Goal: Information Seeking & Learning: Learn about a topic

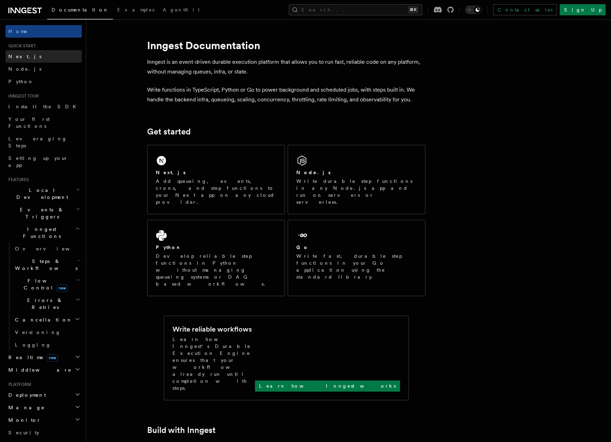
click at [35, 58] on link "Next.js" at bounding box center [44, 56] width 76 height 13
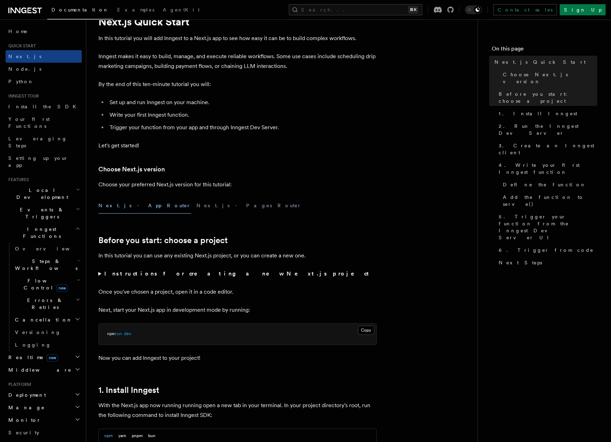
scroll to position [37, 0]
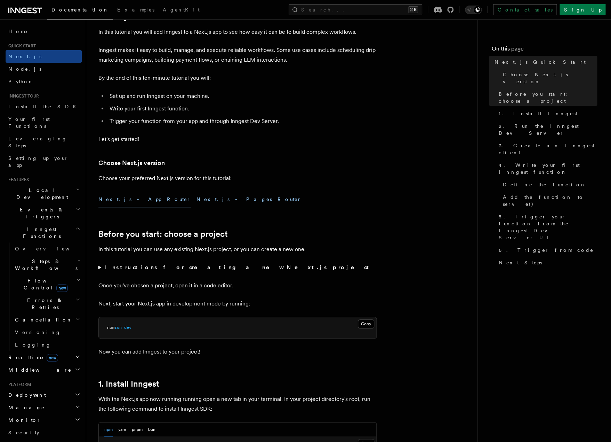
click at [197, 200] on button "Next.js - Pages Router" at bounding box center [249, 199] width 105 height 16
click at [124, 200] on button "Next.js - App Router" at bounding box center [144, 199] width 93 height 16
click at [25, 69] on link "Node.js" at bounding box center [44, 69] width 76 height 13
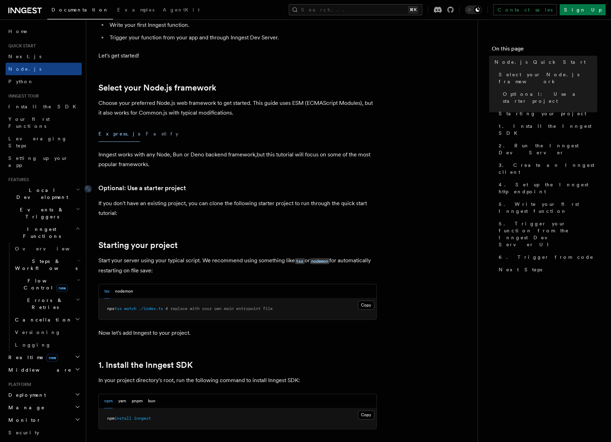
scroll to position [181, 0]
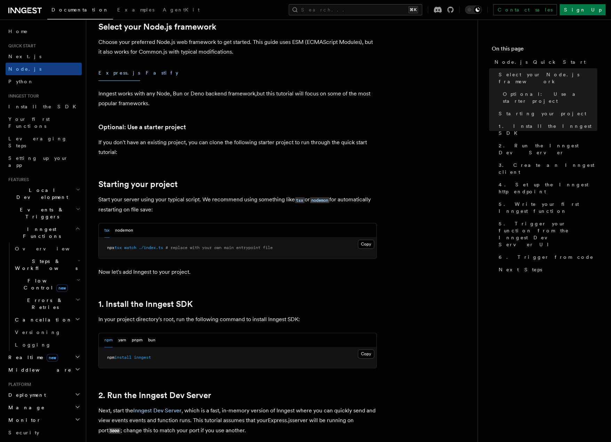
click at [146, 73] on button "Fastify" at bounding box center [162, 73] width 33 height 16
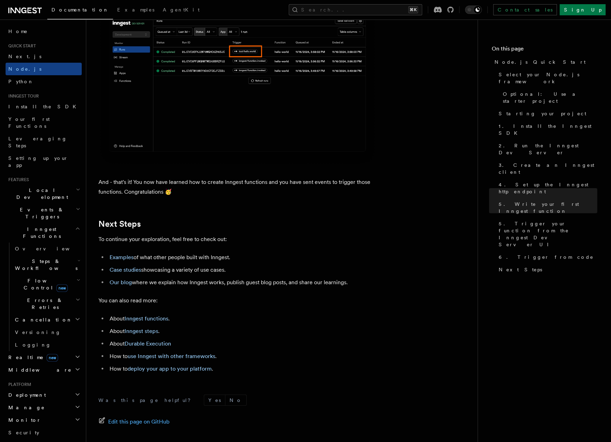
scroll to position [4338, 0]
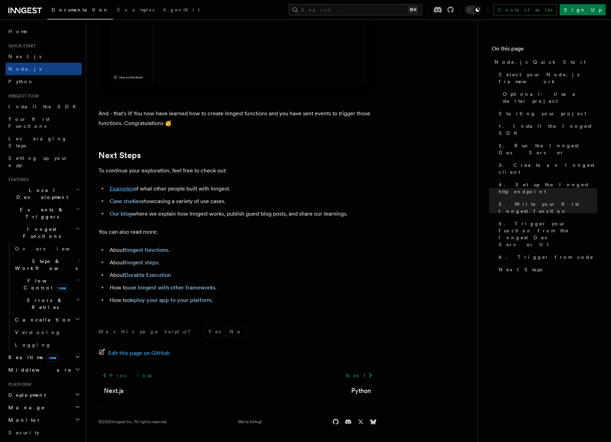
click at [118, 189] on link "Examples" at bounding box center [122, 188] width 24 height 7
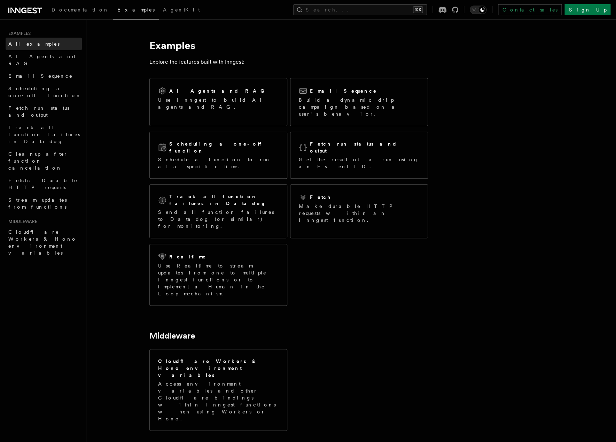
click at [18, 43] on span "All examples" at bounding box center [33, 44] width 51 height 6
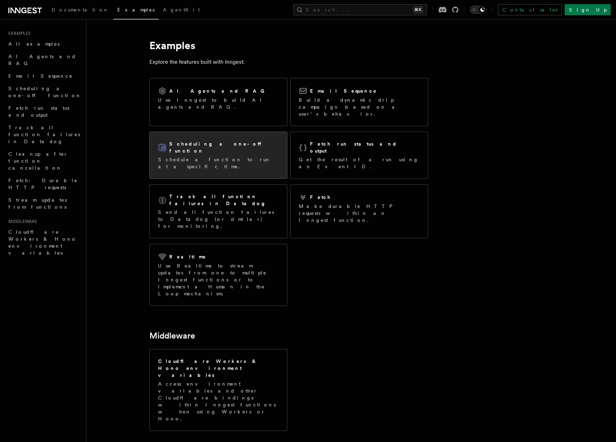
click at [215, 152] on div "Scheduling a one-off function Schedule a function to run at a specific time." at bounding box center [218, 155] width 137 height 46
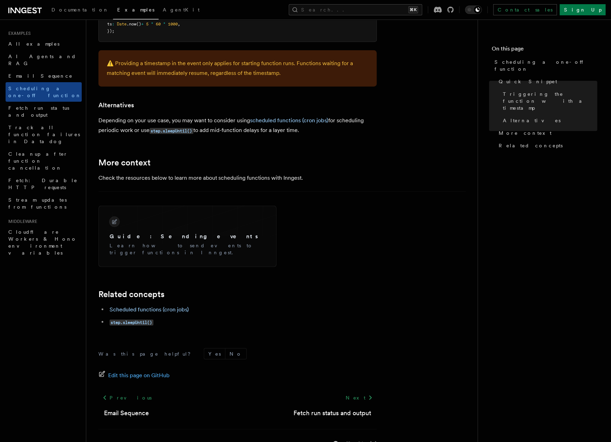
scroll to position [406, 0]
click at [34, 105] on span "Fetch run status and output" at bounding box center [38, 111] width 61 height 13
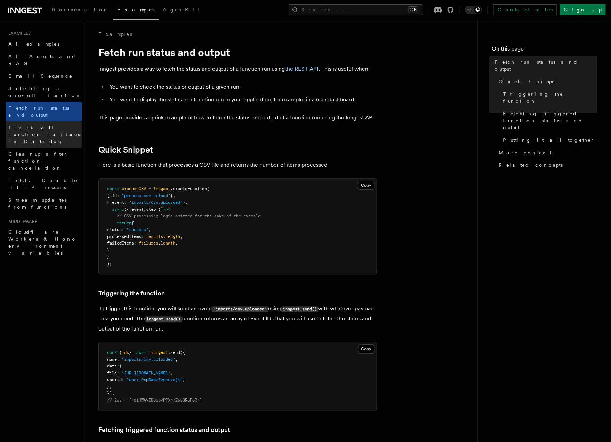
click at [23, 125] on span "Track all function failures in Datadog" at bounding box center [44, 134] width 72 height 19
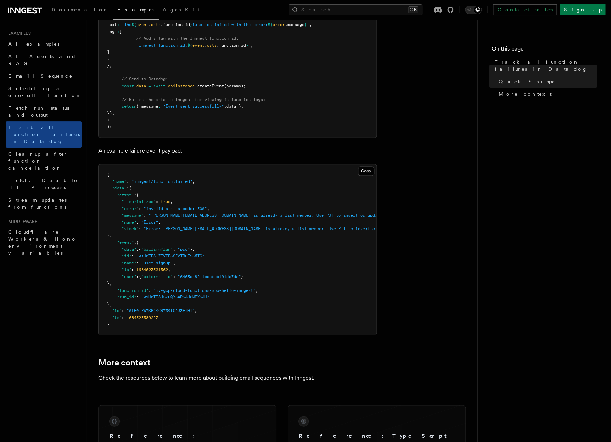
scroll to position [392, 0]
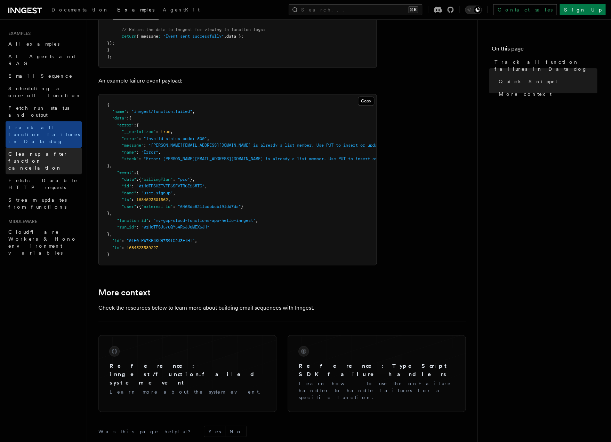
click at [24, 151] on span "Cleanup after function cancellation" at bounding box center [38, 160] width 60 height 19
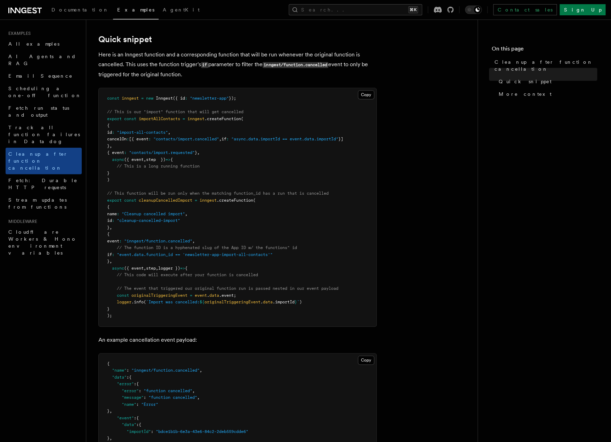
scroll to position [62, 0]
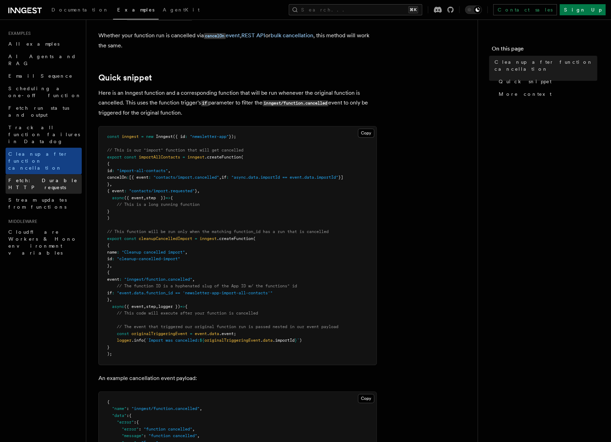
click at [43, 174] on link "Fetch: Durable HTTP requests" at bounding box center [44, 183] width 76 height 19
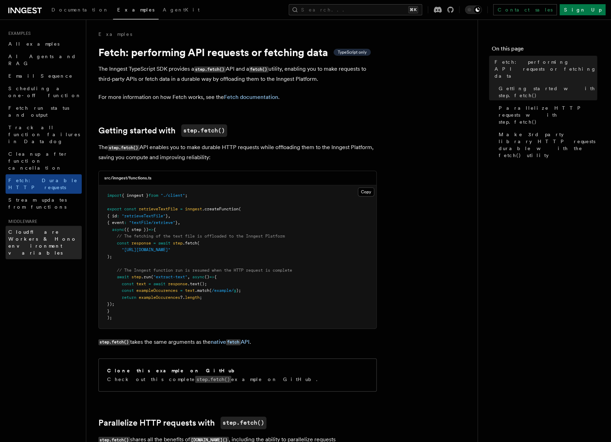
click at [14, 229] on span "Cloudflare Workers & Hono environment variables" at bounding box center [42, 242] width 69 height 26
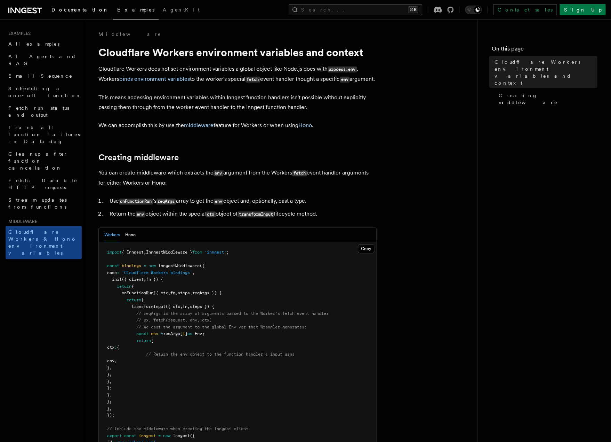
click at [64, 8] on span "Documentation" at bounding box center [79, 10] width 57 height 6
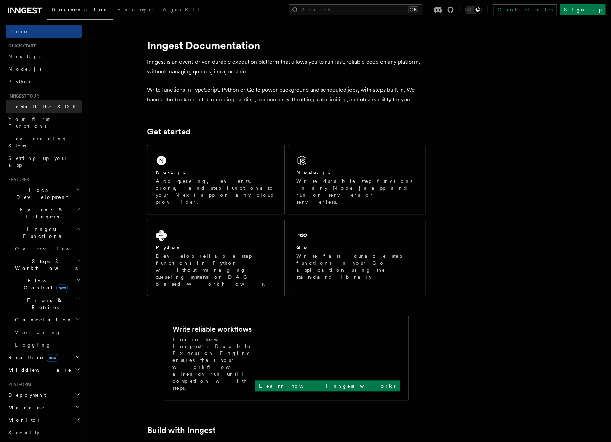
click at [21, 106] on span "Install the SDK" at bounding box center [44, 107] width 72 height 6
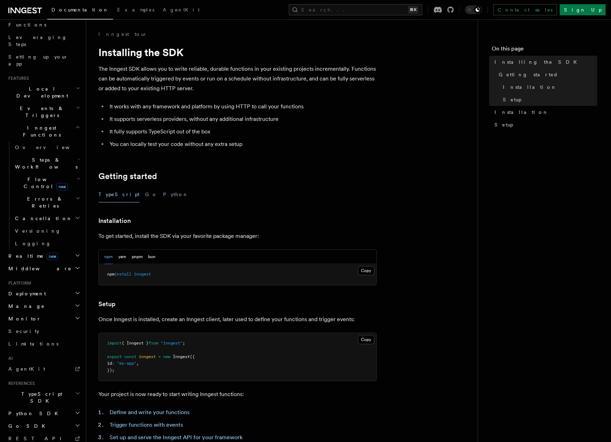
scroll to position [115, 0]
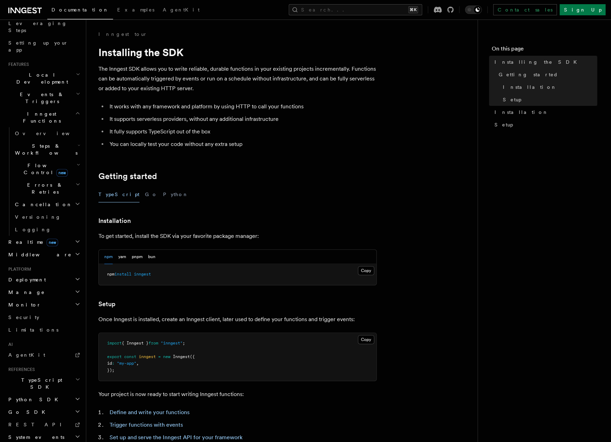
click at [33, 276] on span "Deployment" at bounding box center [26, 279] width 40 height 7
click at [34, 358] on span "Cloud Providers Setup" at bounding box center [44, 368] width 65 height 21
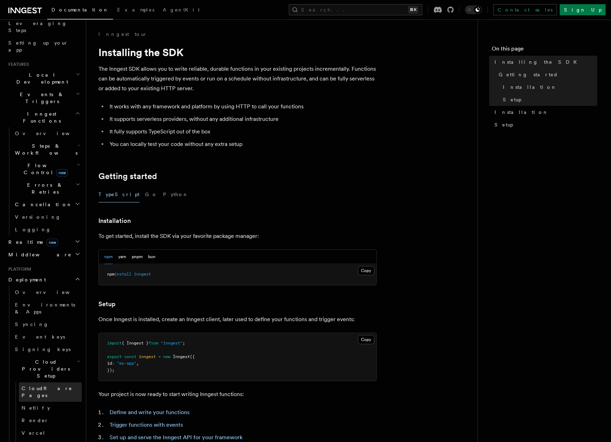
click at [38, 385] on span "Cloudflare Pages" at bounding box center [47, 391] width 51 height 13
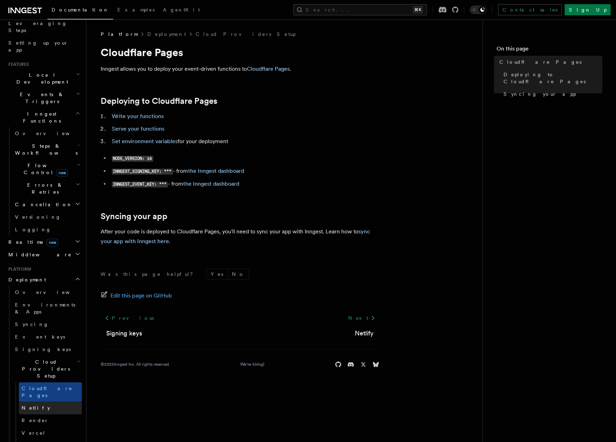
click at [29, 401] on link "Netlify" at bounding box center [50, 407] width 63 height 13
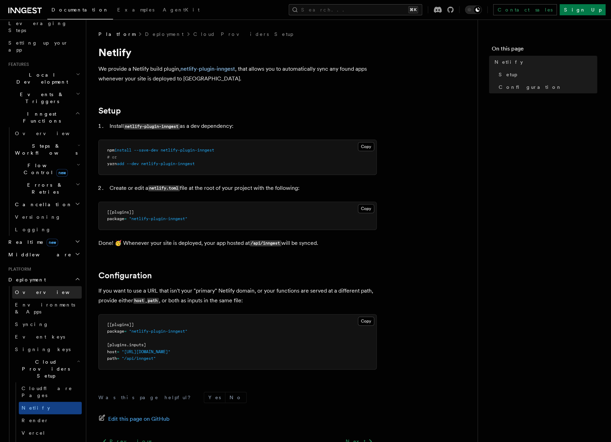
click at [23, 289] on span "Overview" at bounding box center [51, 292] width 72 height 6
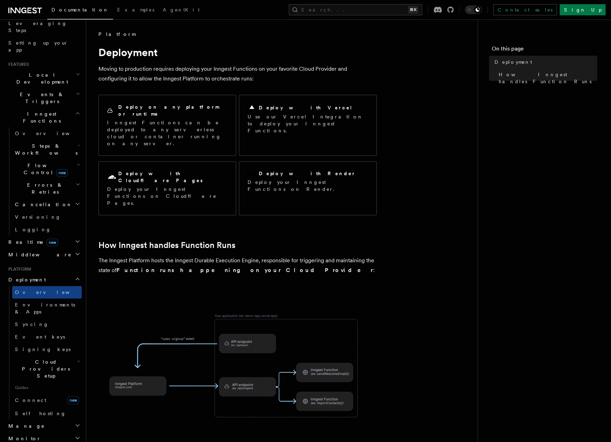
click at [240, 312] on img at bounding box center [236, 365] width 278 height 145
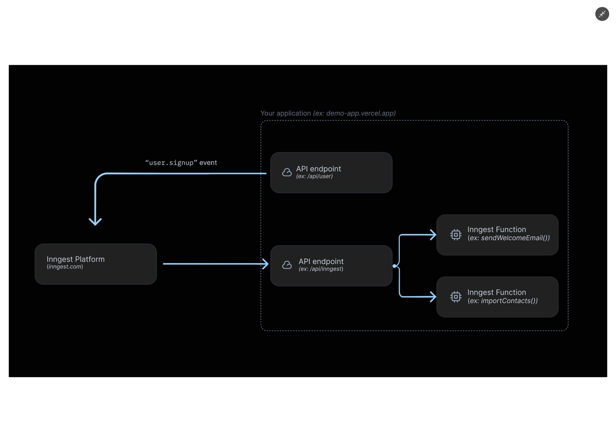
click at [241, 255] on img at bounding box center [308, 221] width 598 height 312
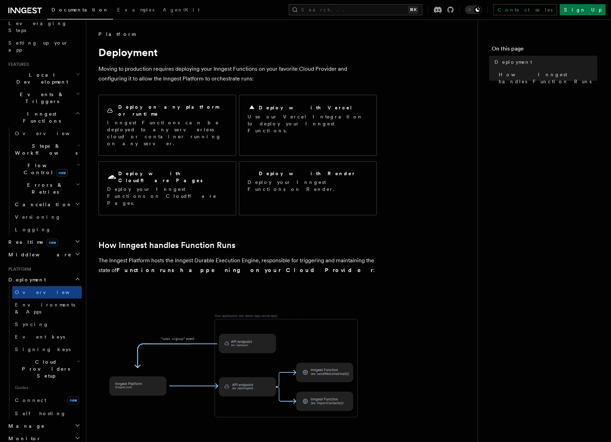
click at [227, 356] on img at bounding box center [236, 365] width 278 height 145
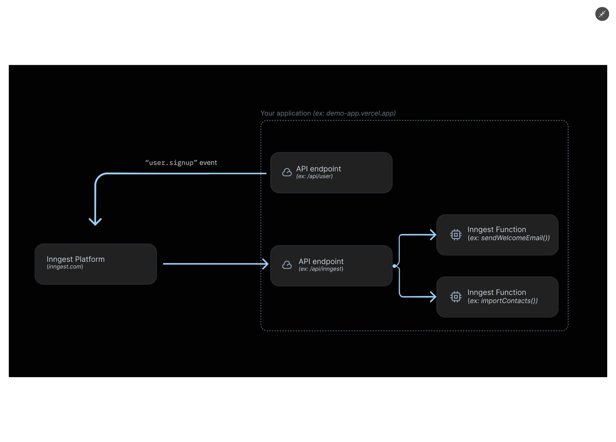
click at [242, 315] on img at bounding box center [308, 221] width 598 height 312
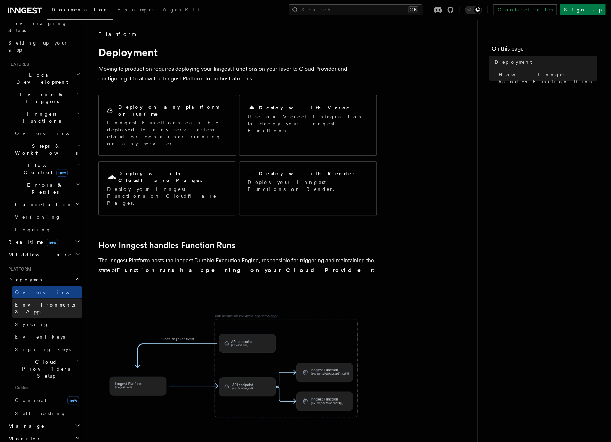
click at [53, 302] on span "Environments & Apps" at bounding box center [45, 308] width 60 height 13
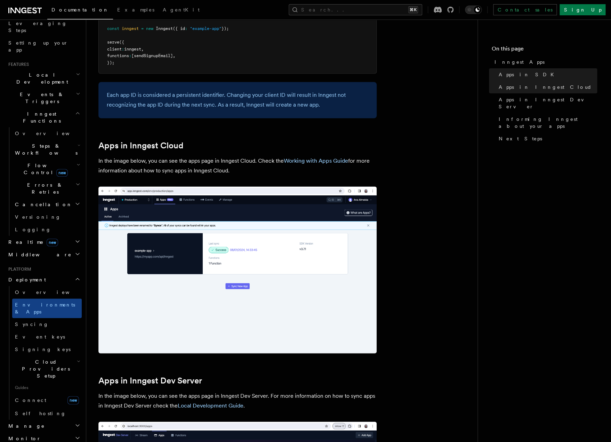
scroll to position [565, 0]
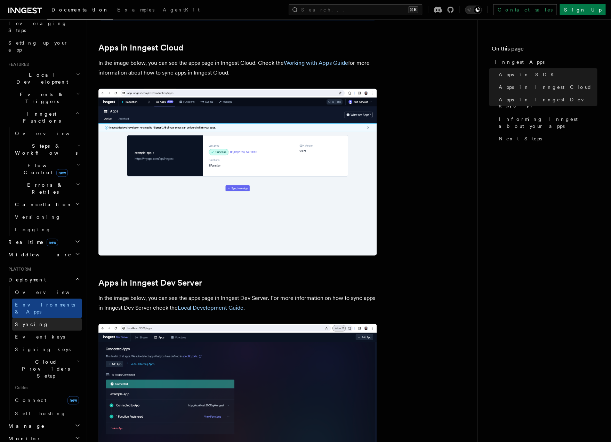
click at [25, 321] on span "Syncing" at bounding box center [32, 324] width 34 height 6
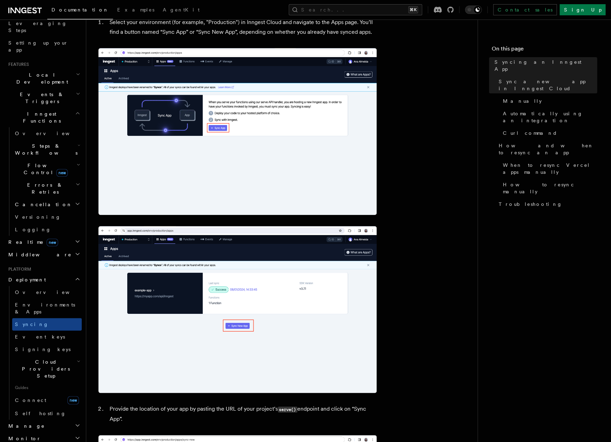
scroll to position [252, 0]
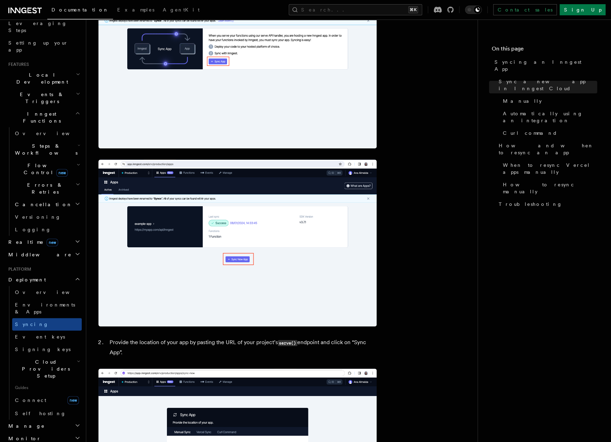
click at [20, 358] on span "Cloud Providers Setup" at bounding box center [44, 368] width 65 height 21
click at [29, 430] on span "Vercel" at bounding box center [34, 433] width 24 height 6
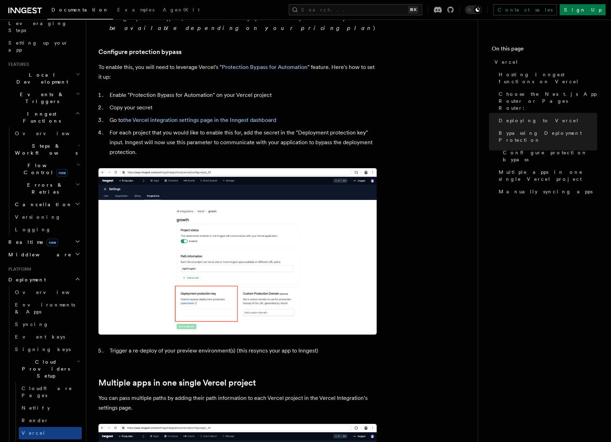
scroll to position [649, 0]
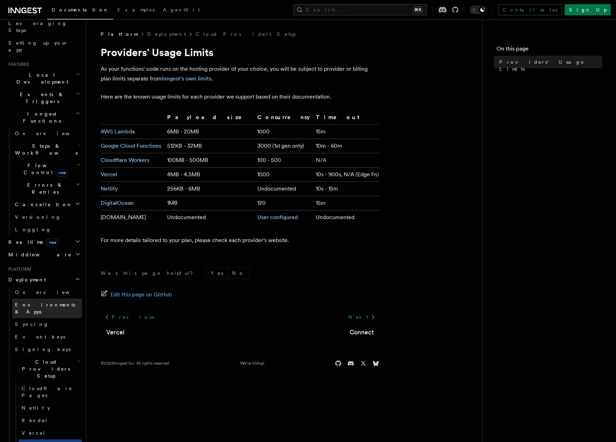
click at [21, 302] on span "Environments & Apps" at bounding box center [45, 308] width 60 height 13
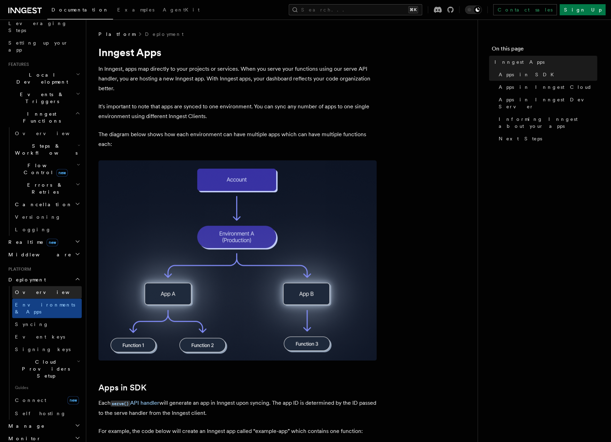
click at [24, 289] on span "Overview" at bounding box center [51, 292] width 72 height 6
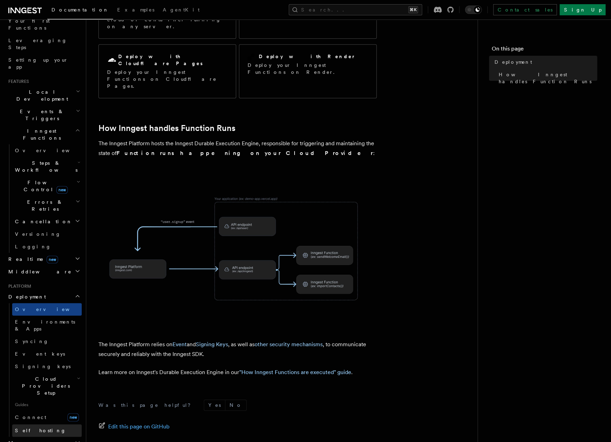
scroll to position [98, 0]
click at [34, 428] on span "Self hosting" at bounding box center [40, 431] width 51 height 6
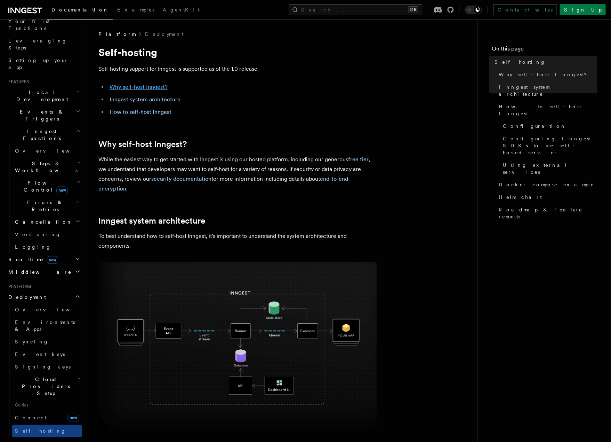
click at [115, 90] on link "Why self-host Inngest?" at bounding box center [139, 87] width 58 height 7
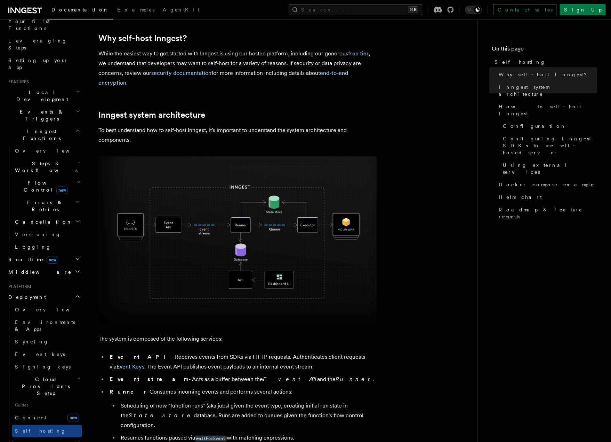
scroll to position [106, 0]
click at [25, 410] on link "Connect new" at bounding box center [47, 417] width 70 height 14
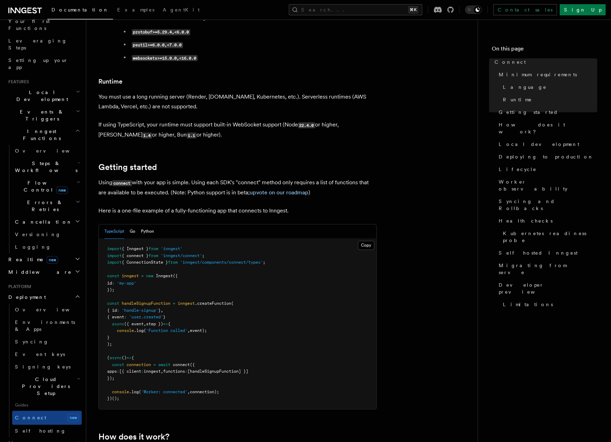
scroll to position [394, 0]
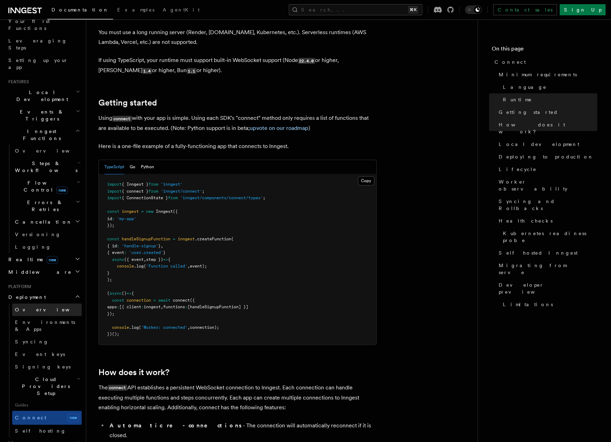
click at [22, 307] on span "Overview" at bounding box center [51, 310] width 72 height 6
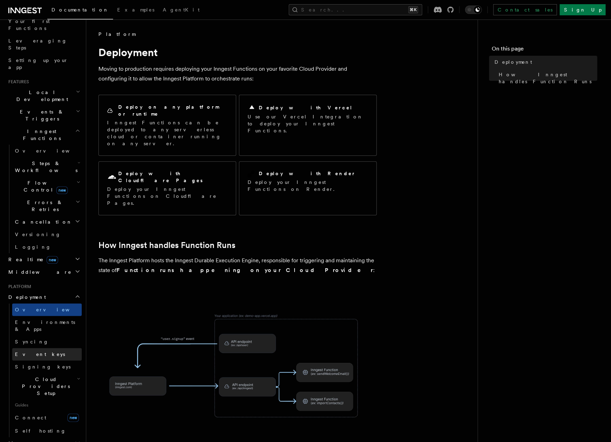
click at [26, 348] on link "Event keys" at bounding box center [47, 354] width 70 height 13
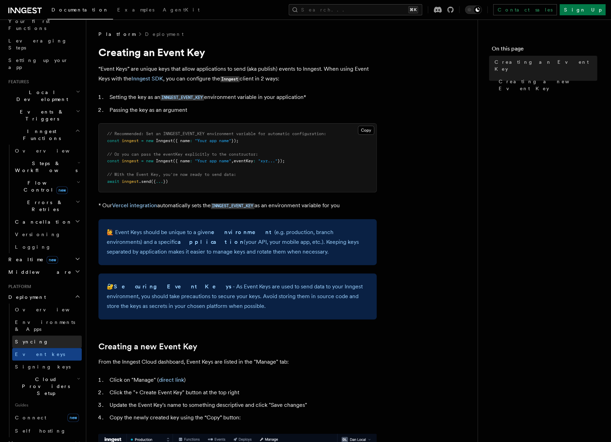
click at [26, 339] on span "Syncing" at bounding box center [32, 342] width 34 height 6
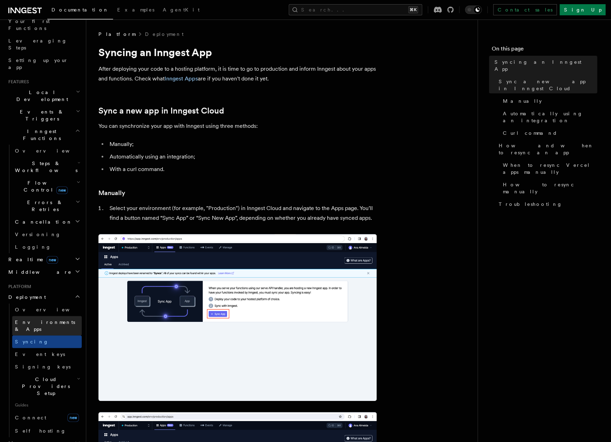
click at [33, 316] on link "Environments & Apps" at bounding box center [47, 325] width 70 height 19
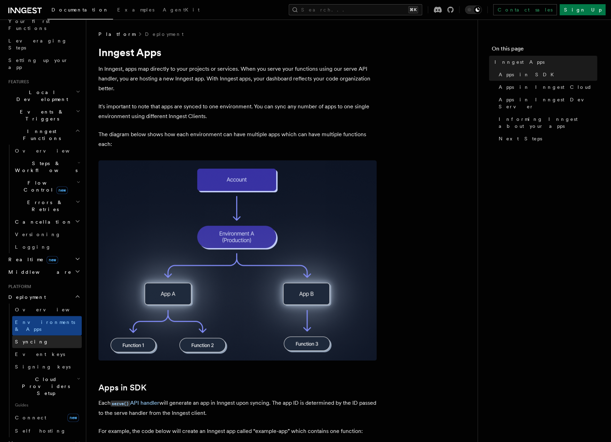
click at [26, 339] on span "Syncing" at bounding box center [32, 342] width 34 height 6
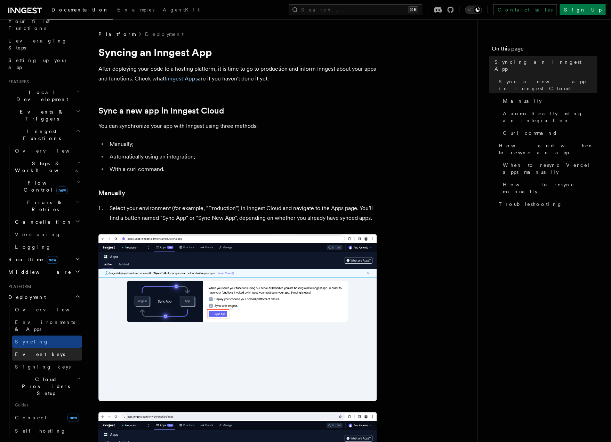
click at [32, 351] on span "Event keys" at bounding box center [40, 354] width 50 height 6
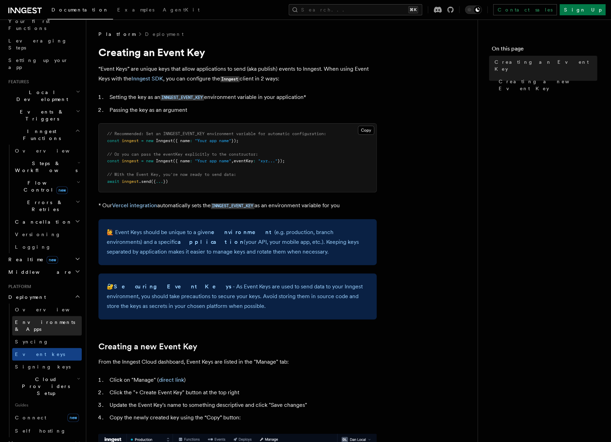
click at [31, 316] on link "Environments & Apps" at bounding box center [47, 325] width 70 height 19
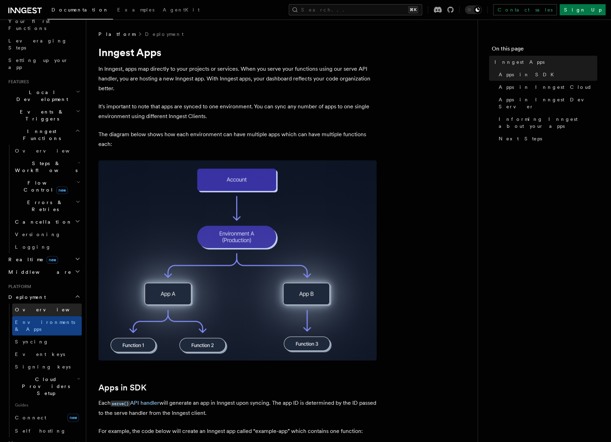
click at [29, 307] on span "Overview" at bounding box center [51, 310] width 72 height 6
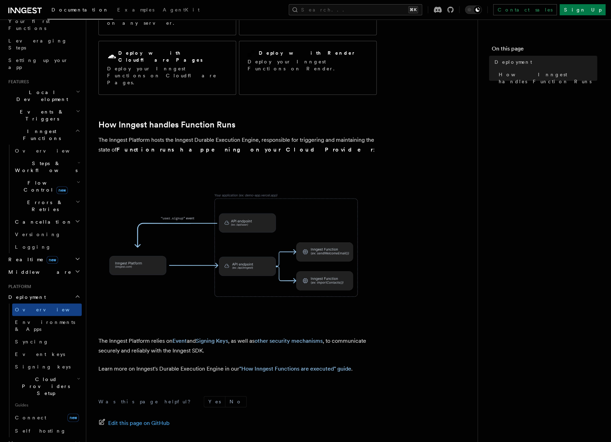
scroll to position [114, 0]
